Goal: Transaction & Acquisition: Book appointment/travel/reservation

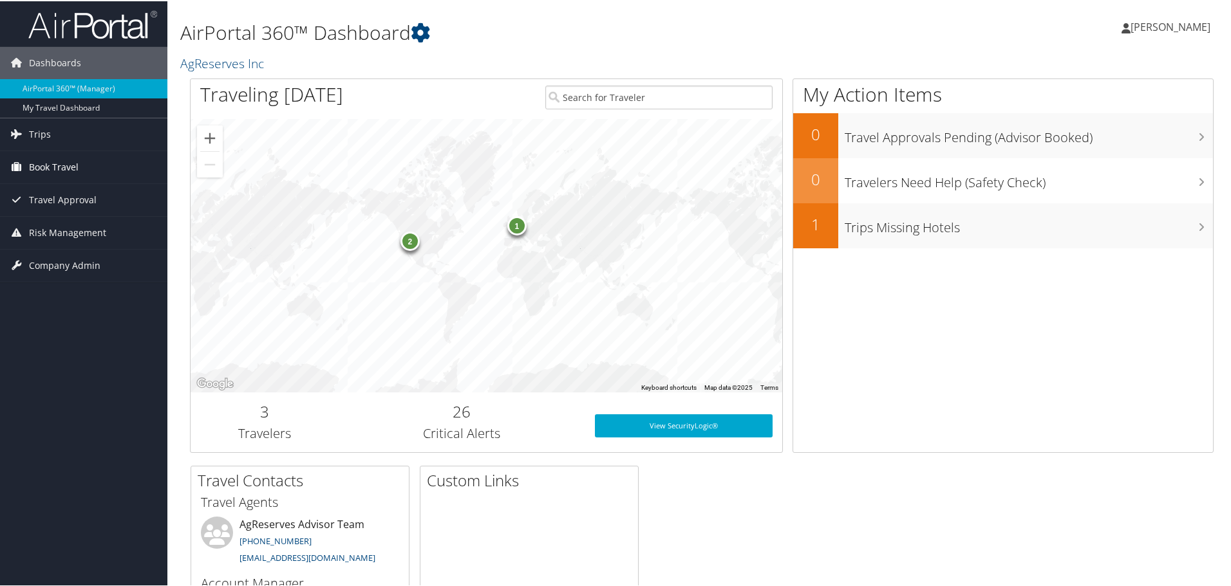
click at [69, 164] on span "Book Travel" at bounding box center [54, 166] width 50 height 32
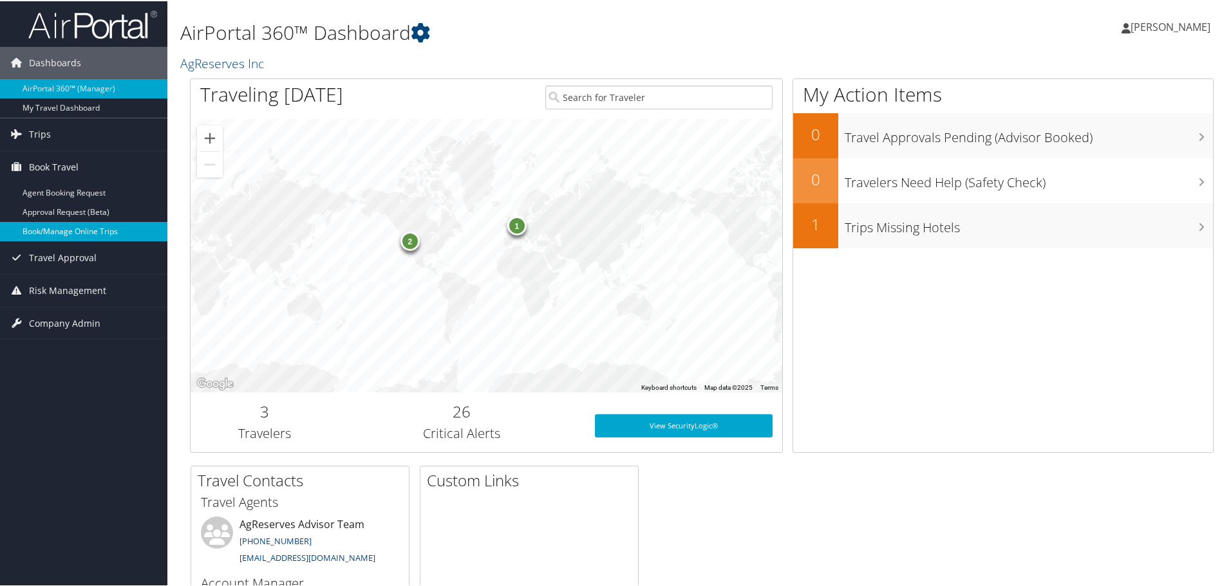
click at [80, 236] on link "Book/Manage Online Trips" at bounding box center [83, 230] width 167 height 19
